Goal: Navigation & Orientation: Find specific page/section

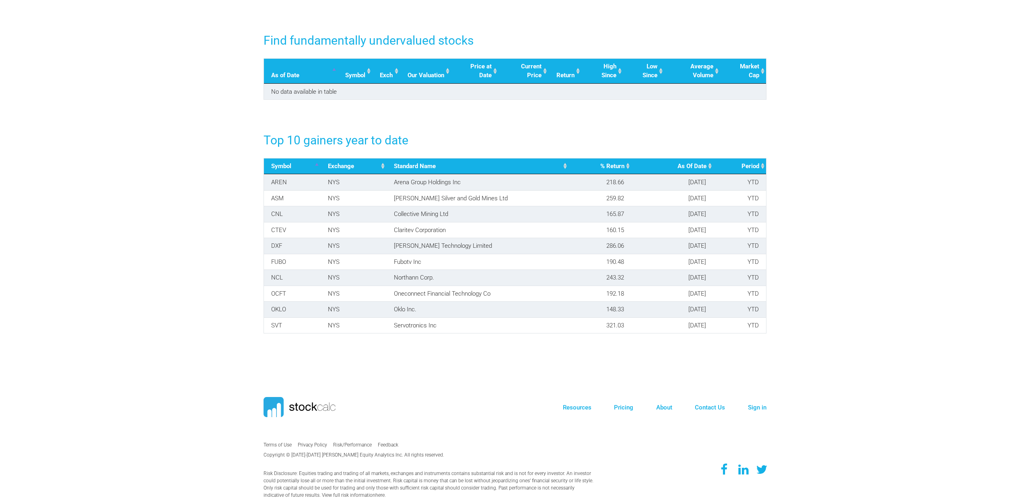
scroll to position [1131, 0]
click at [625, 406] on link "Pricing" at bounding box center [623, 407] width 19 height 7
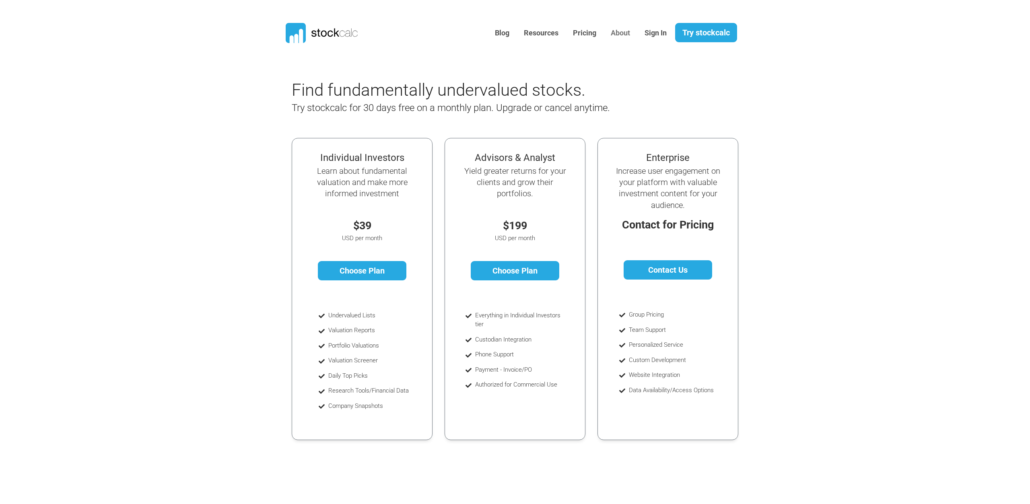
click at [627, 33] on link "About" at bounding box center [620, 33] width 31 height 20
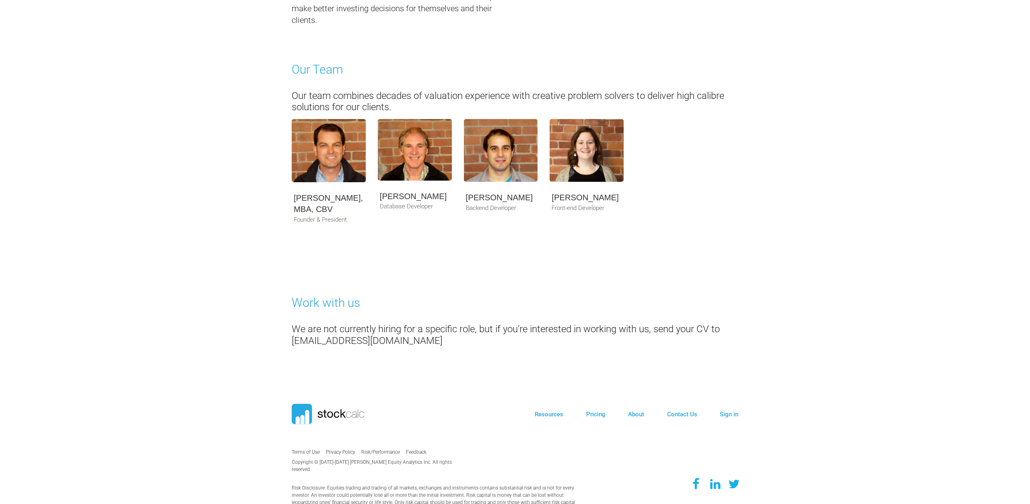
scroll to position [324, 0]
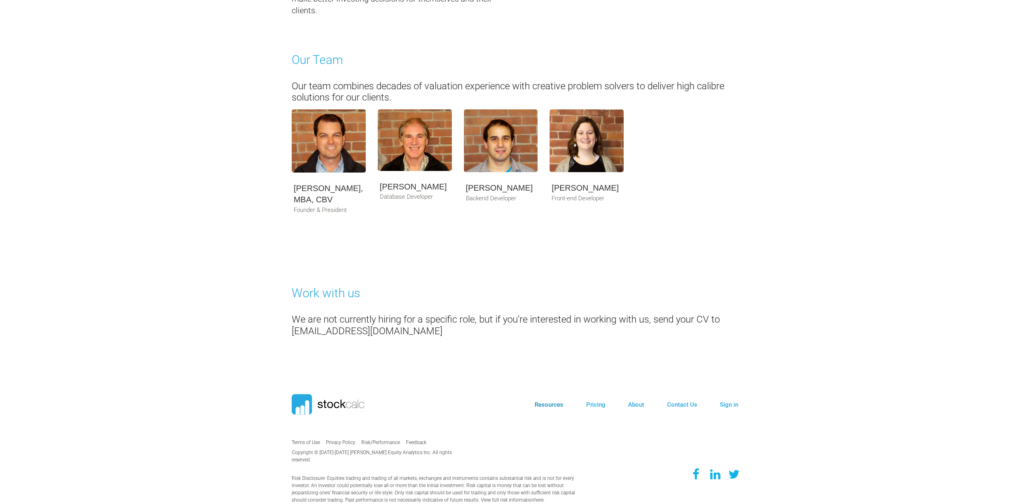
click at [557, 408] on link "Resources" at bounding box center [549, 404] width 29 height 7
